Goal: Task Accomplishment & Management: Manage account settings

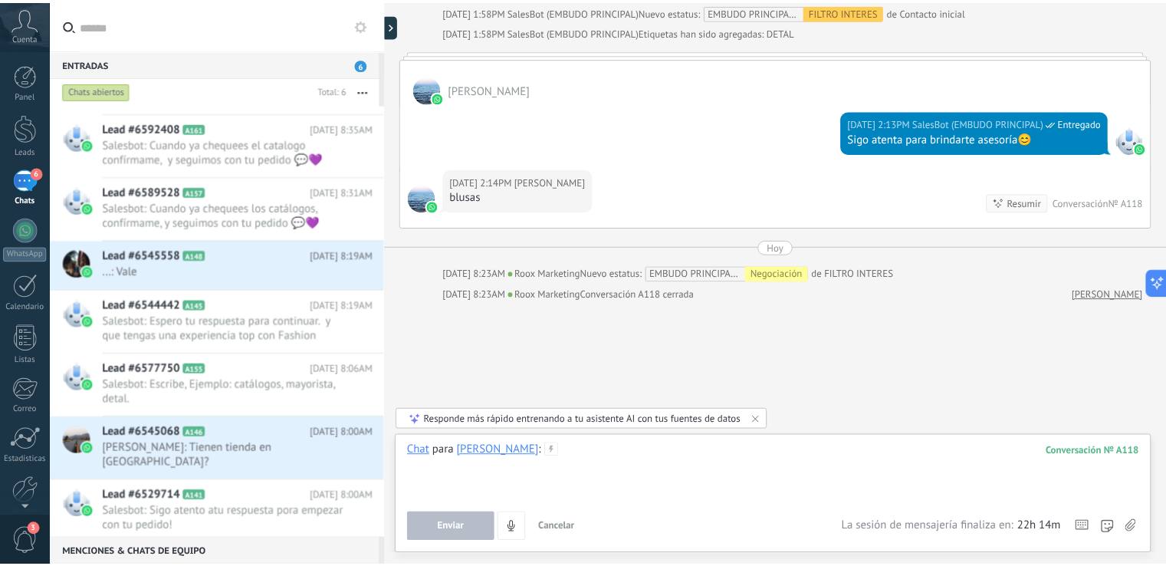
scroll to position [487, 0]
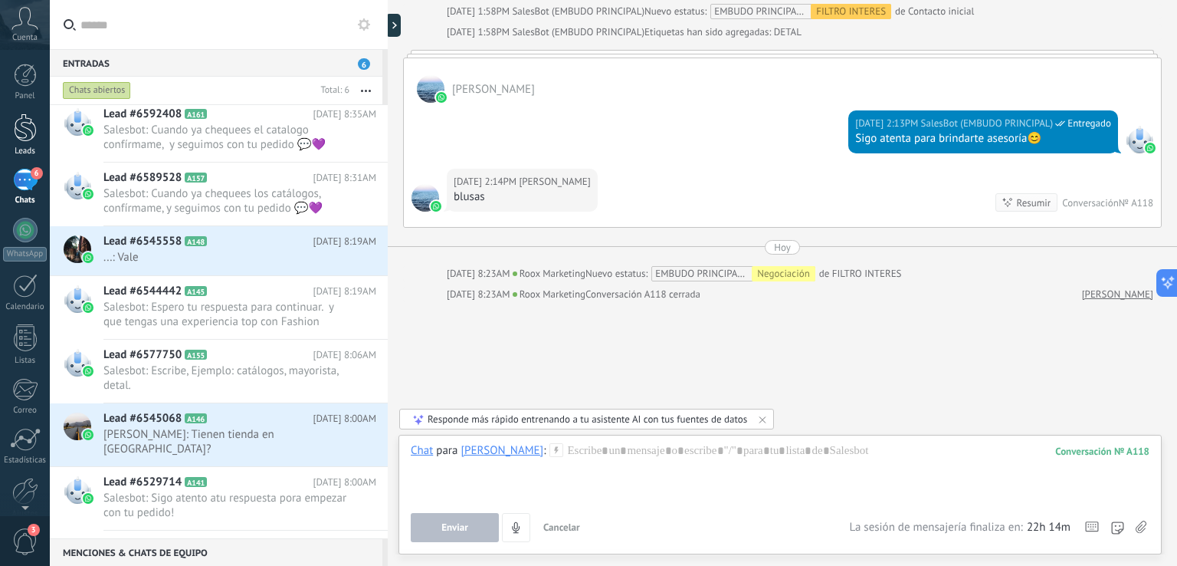
click at [23, 135] on div at bounding box center [25, 127] width 23 height 28
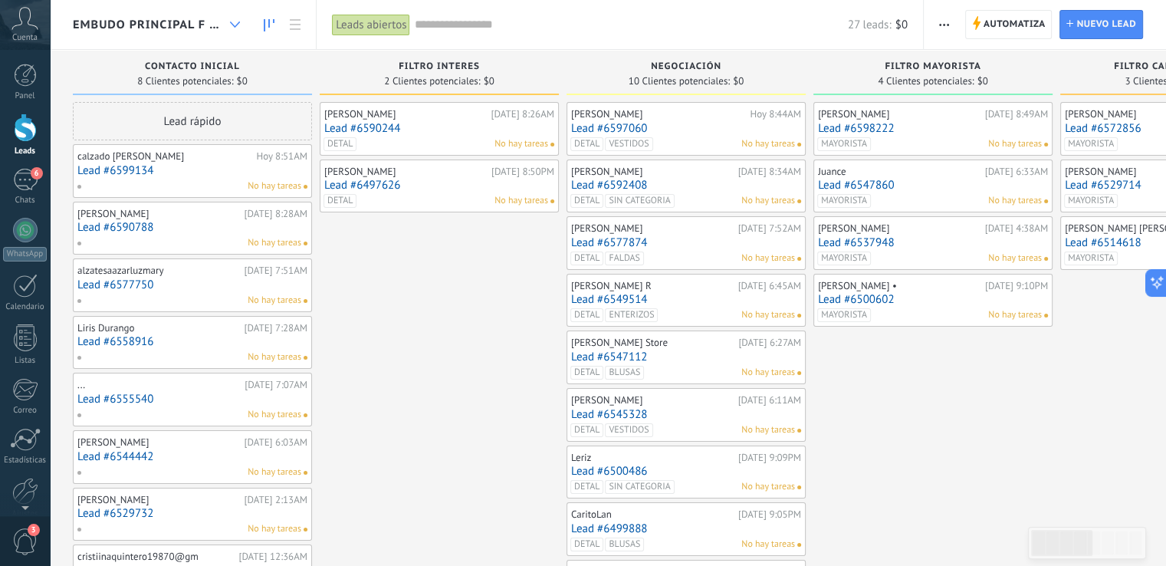
click at [233, 24] on use at bounding box center [235, 24] width 10 height 6
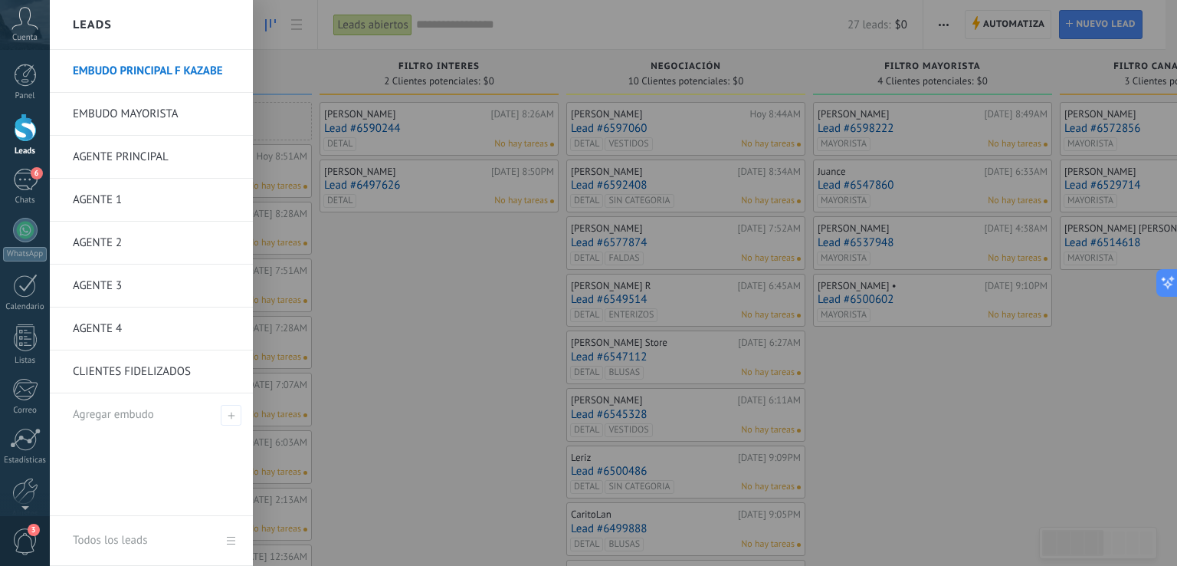
click at [107, 200] on link "AGENTE 1" at bounding box center [155, 200] width 165 height 43
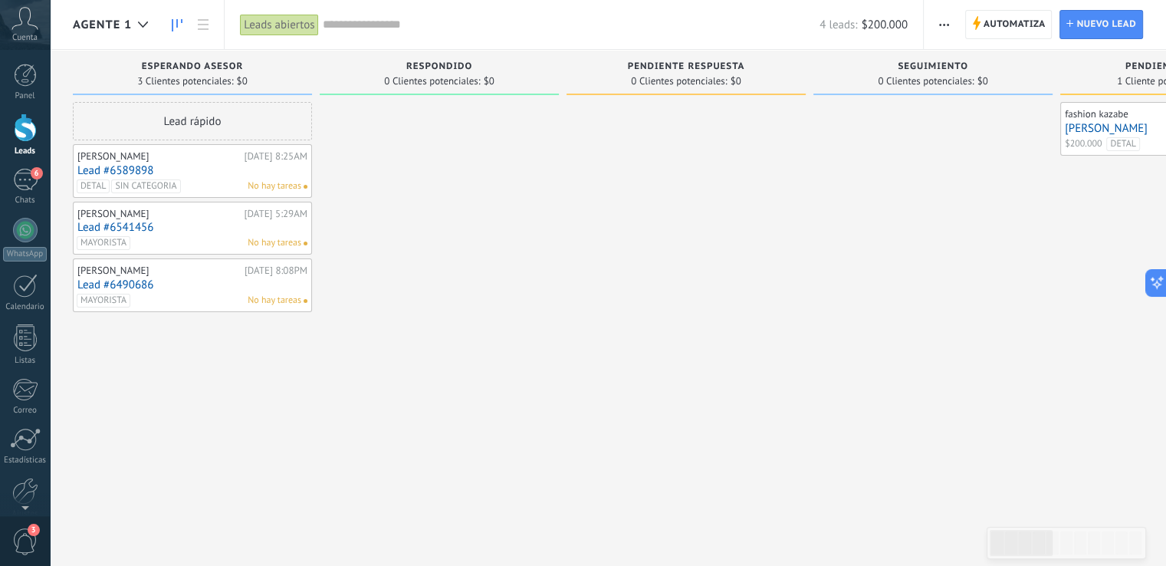
click at [196, 173] on link "Lead #6589898" at bounding box center [192, 170] width 230 height 13
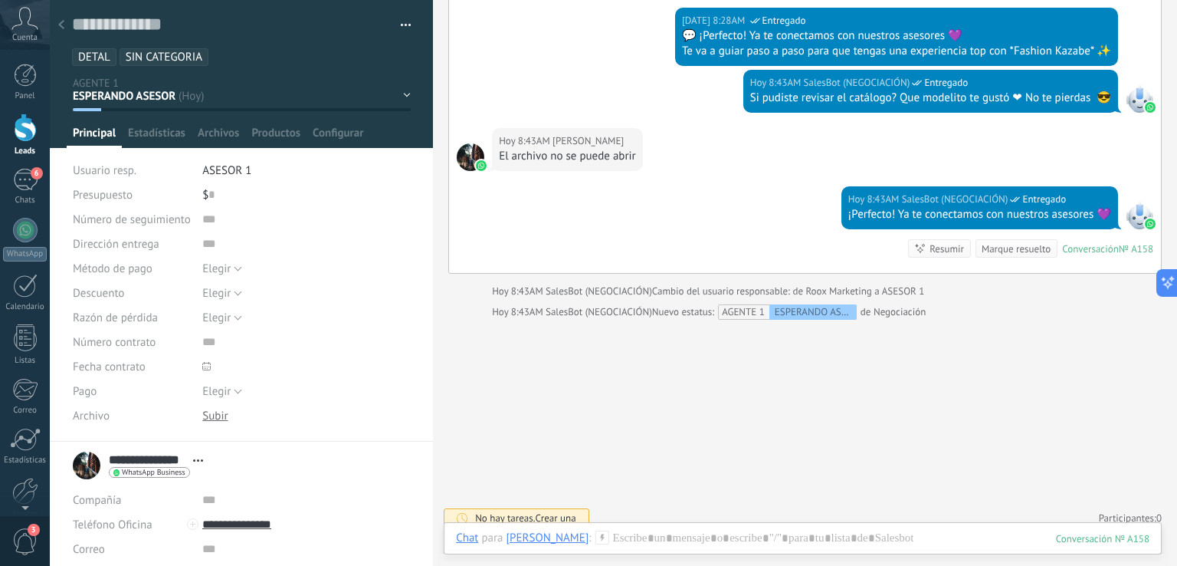
scroll to position [1336, 0]
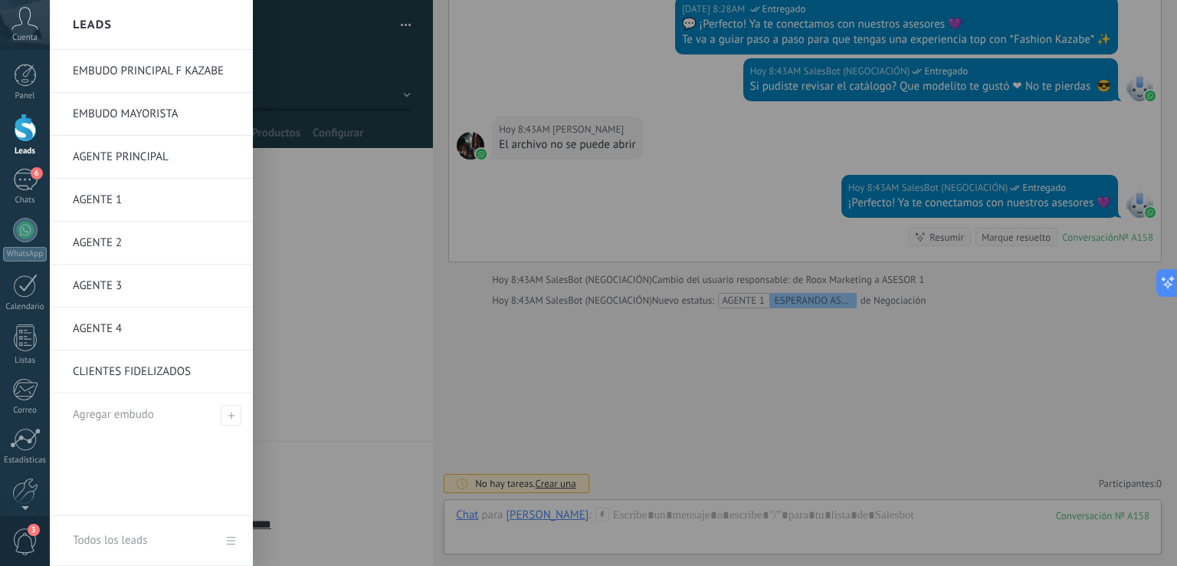
click at [115, 243] on link "AGENTE 2" at bounding box center [155, 243] width 165 height 43
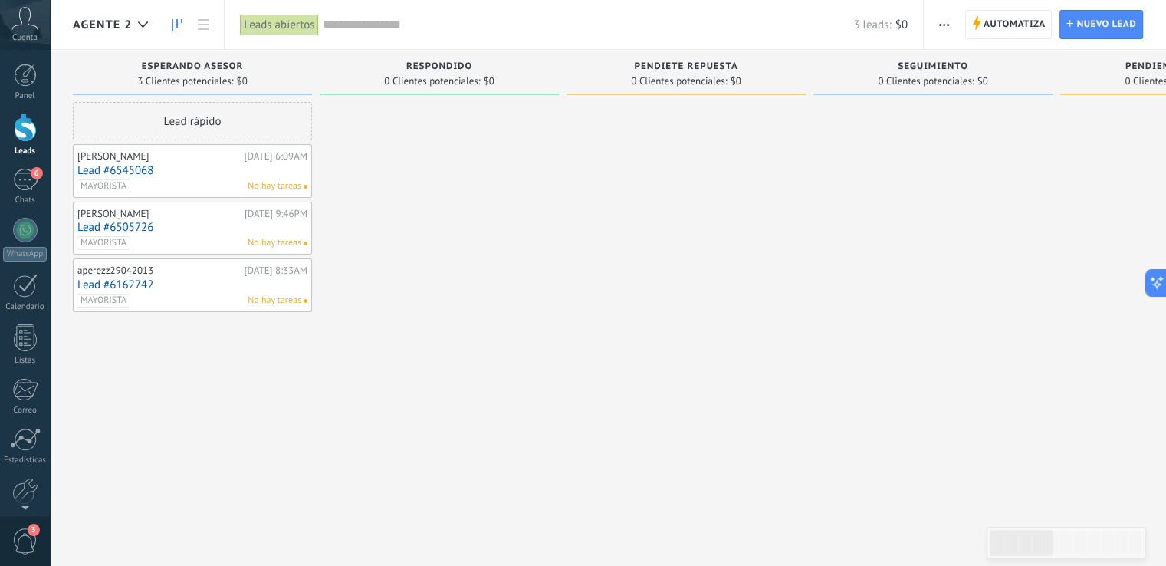
click at [234, 178] on div "[PERSON_NAME][DATE] 6:09AM Lead #6545068 MAYORISTA No hay tareas" at bounding box center [192, 171] width 230 height 44
click at [208, 172] on link "Lead #6545068" at bounding box center [192, 170] width 230 height 13
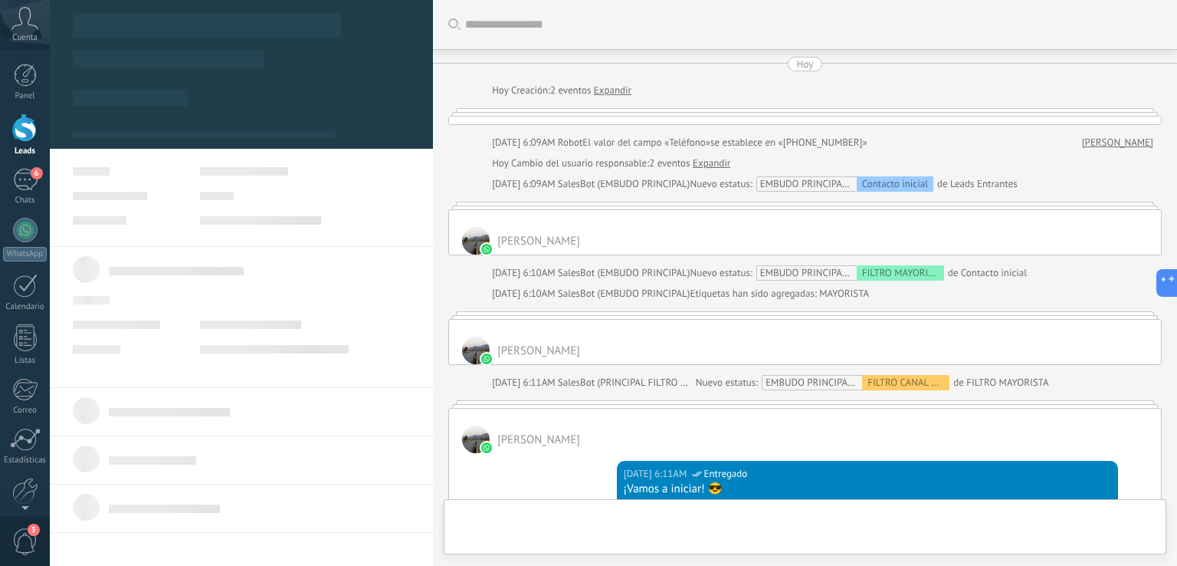
scroll to position [1416, 0]
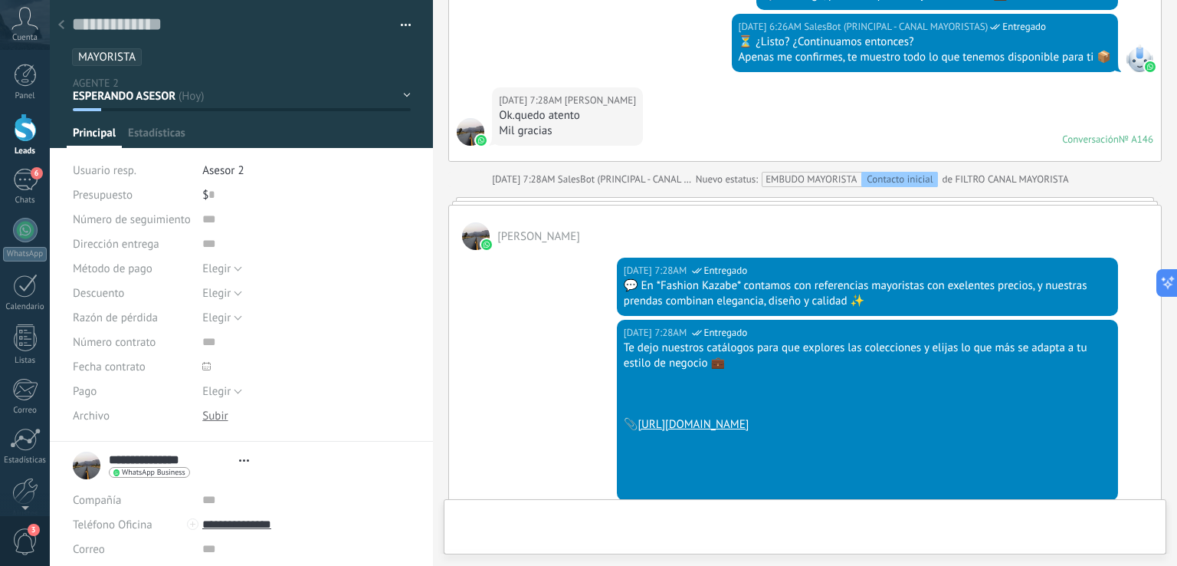
type textarea "**********"
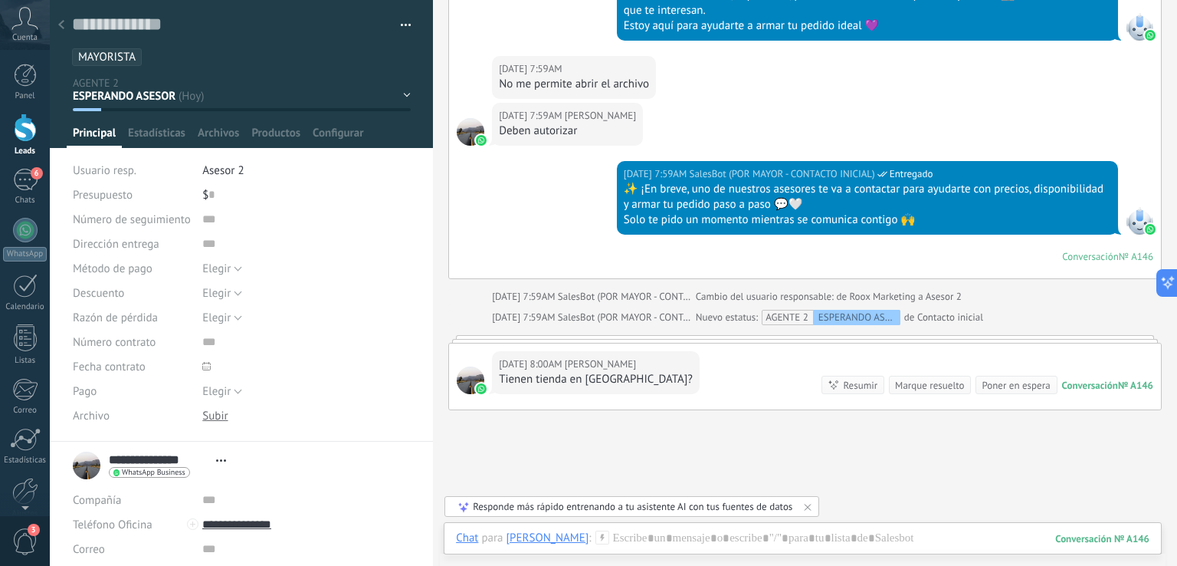
scroll to position [2124, 0]
